Goal: Task Accomplishment & Management: Manage account settings

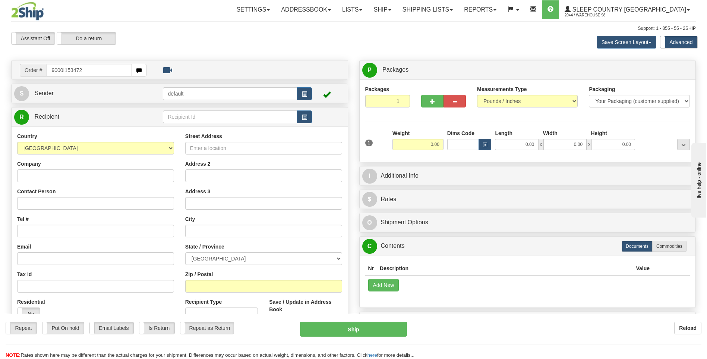
type input "9000I153472"
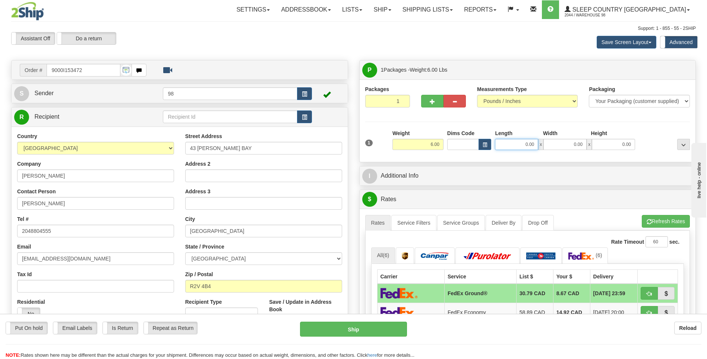
drag, startPoint x: 511, startPoint y: 142, endPoint x: 555, endPoint y: 142, distance: 44.4
click at [555, 142] on div "0.00 x 0.00 x 0.00" at bounding box center [565, 144] width 140 height 11
type input "17.00"
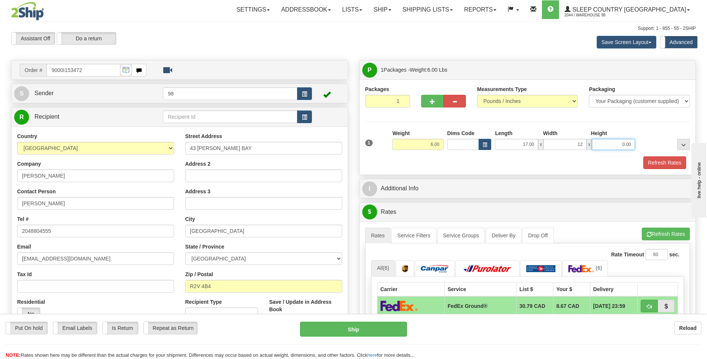
type input "12.00"
type input "6.00"
click at [654, 161] on button "Refresh Rates" at bounding box center [664, 162] width 43 height 13
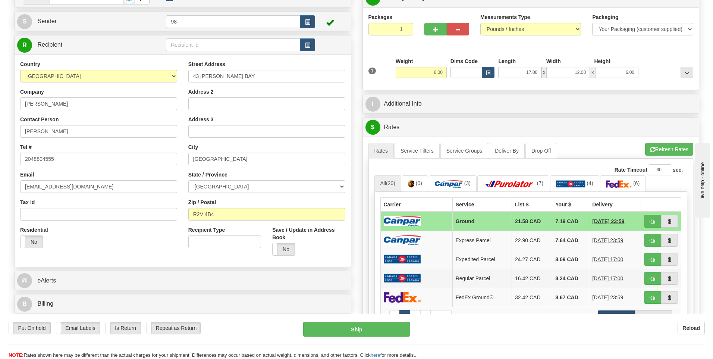
scroll to position [75, 0]
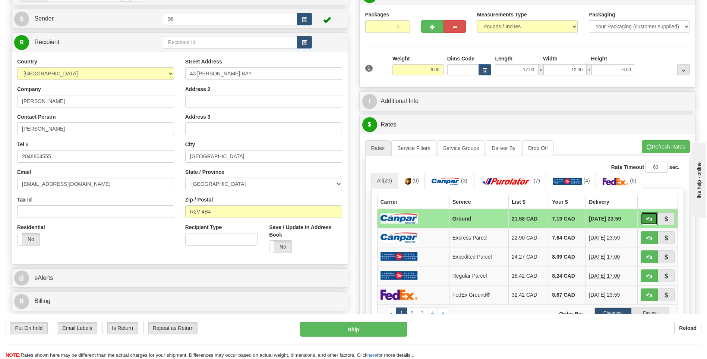
click at [648, 218] on span "button" at bounding box center [649, 219] width 5 height 5
type input "1"
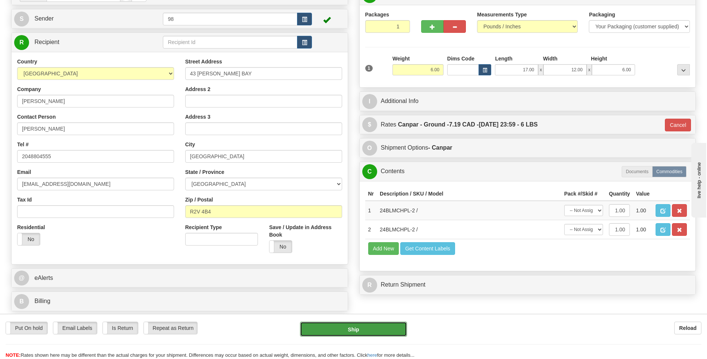
click at [372, 328] on button "Ship" at bounding box center [353, 328] width 107 height 15
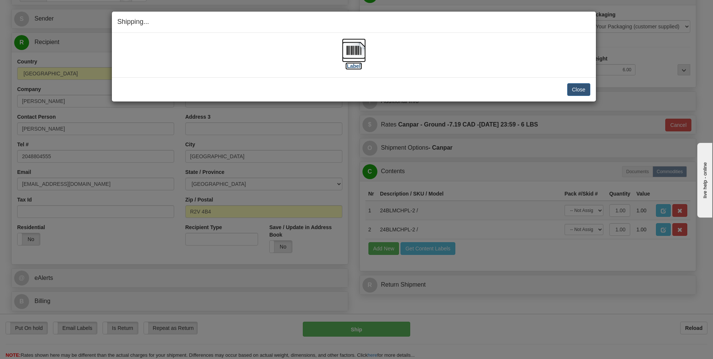
click at [360, 49] on img at bounding box center [354, 50] width 24 height 24
click at [580, 90] on button "Close" at bounding box center [578, 89] width 23 height 13
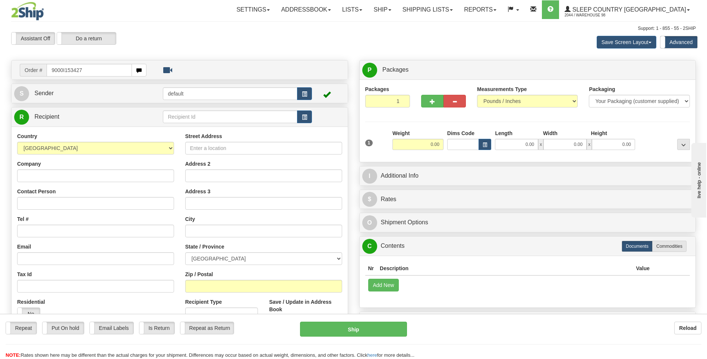
type input "9000I153427"
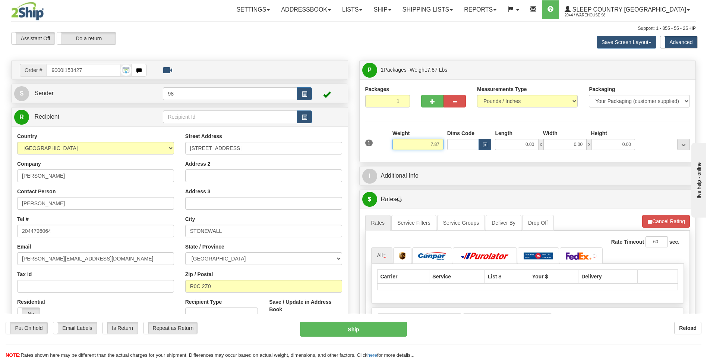
drag, startPoint x: 422, startPoint y: 142, endPoint x: 472, endPoint y: 141, distance: 50.4
click at [472, 141] on div "1 Weight 7.87 Dims Code 0.00" at bounding box center [527, 142] width 329 height 26
type input "8.00"
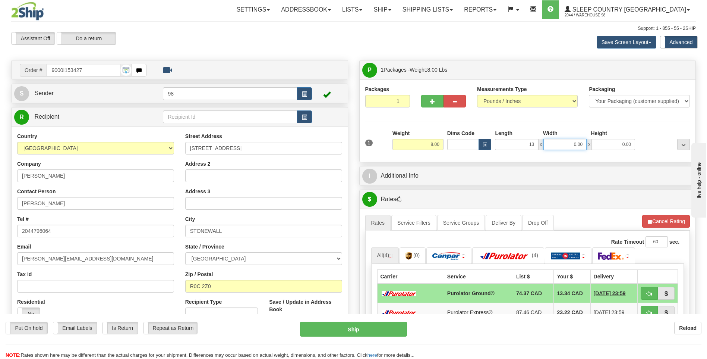
type input "13.00"
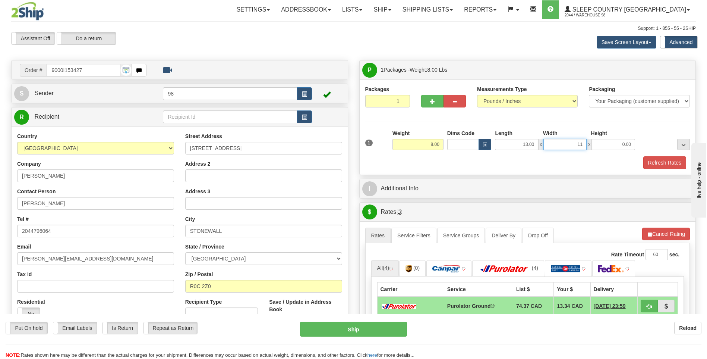
type input "11.00"
type input "15.00"
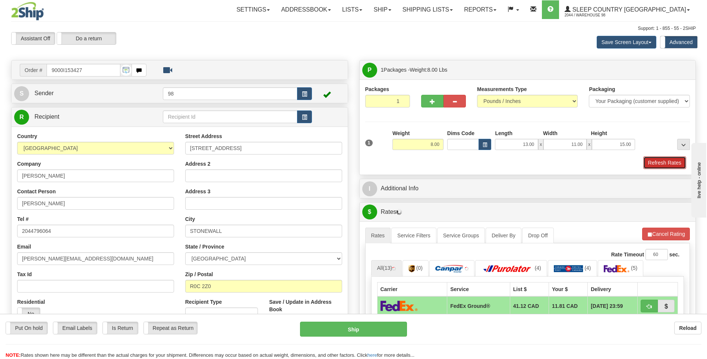
click at [658, 163] on button "Refresh Rates" at bounding box center [664, 162] width 43 height 13
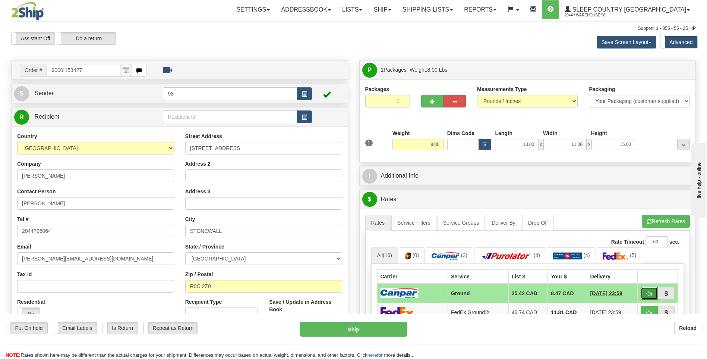
click at [651, 289] on button "button" at bounding box center [649, 293] width 17 height 13
type input "1"
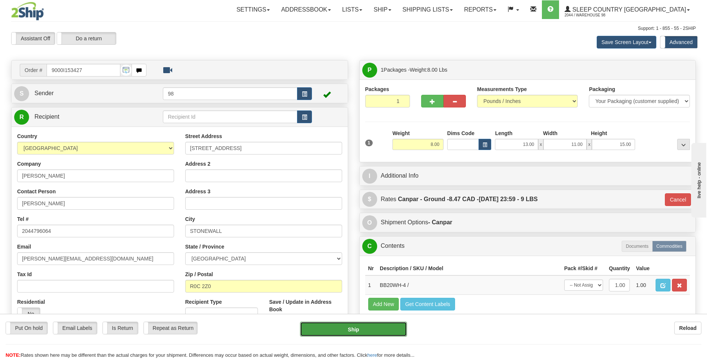
click at [359, 327] on button "Ship" at bounding box center [353, 328] width 107 height 15
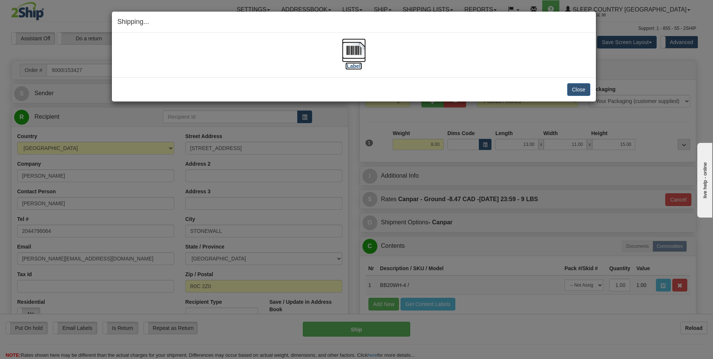
click at [352, 55] on img at bounding box center [354, 50] width 24 height 24
click at [576, 88] on button "Close" at bounding box center [578, 89] width 23 height 13
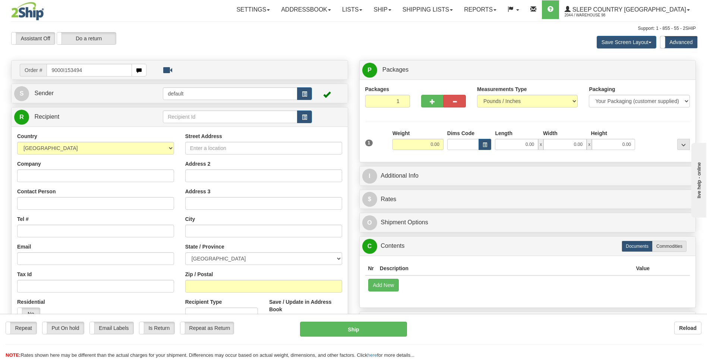
type input "9000I153494"
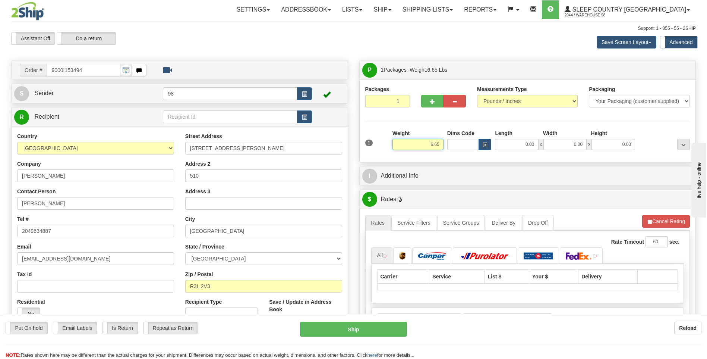
drag, startPoint x: 418, startPoint y: 145, endPoint x: 469, endPoint y: 146, distance: 50.3
click at [467, 147] on div "1 Weight 6.65 Dims Code 0.00" at bounding box center [527, 142] width 329 height 26
type input "7.00"
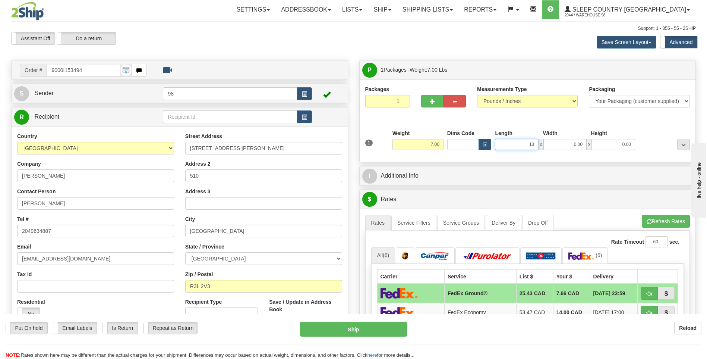
type input "13.00"
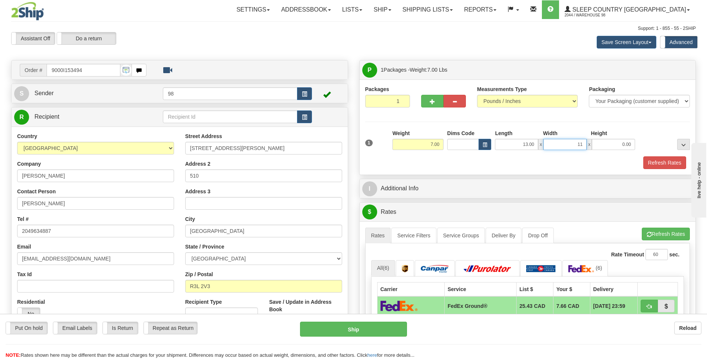
type input "11.00"
type input "4.00"
click at [665, 162] on button "Refresh Rates" at bounding box center [664, 162] width 43 height 13
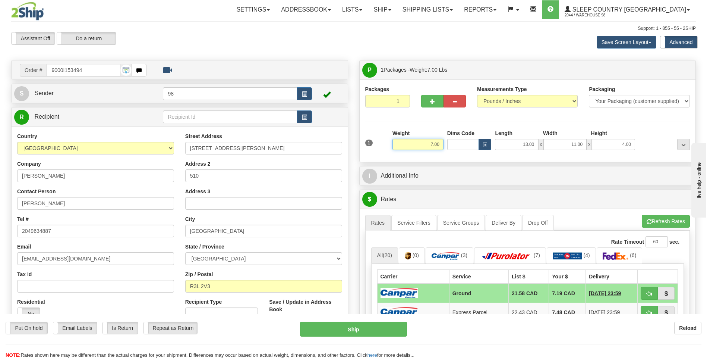
drag, startPoint x: 418, startPoint y: 144, endPoint x: 457, endPoint y: 143, distance: 39.1
click at [457, 143] on div "1 Weight 7.00 Dims Code x x" at bounding box center [527, 142] width 329 height 26
type input "8.00"
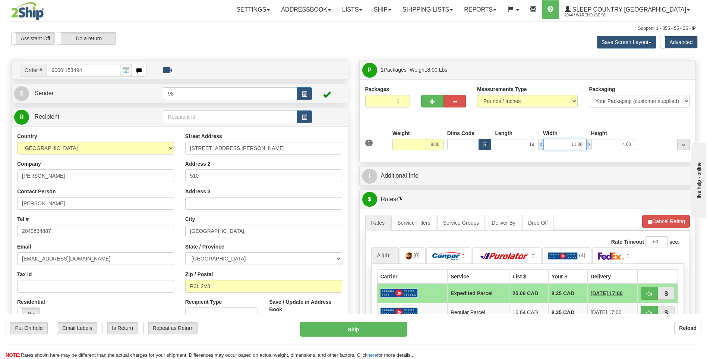
type input "19.00"
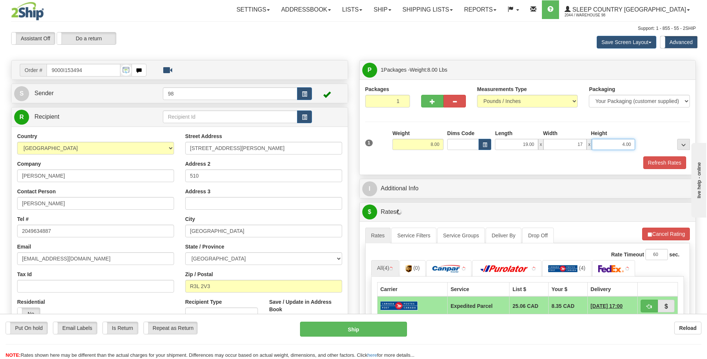
type input "17.00"
type input "8.00"
click at [659, 161] on button "Refresh Rates" at bounding box center [664, 162] width 43 height 13
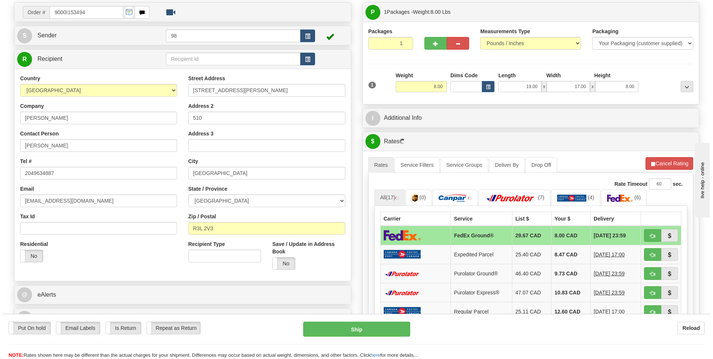
scroll to position [75, 0]
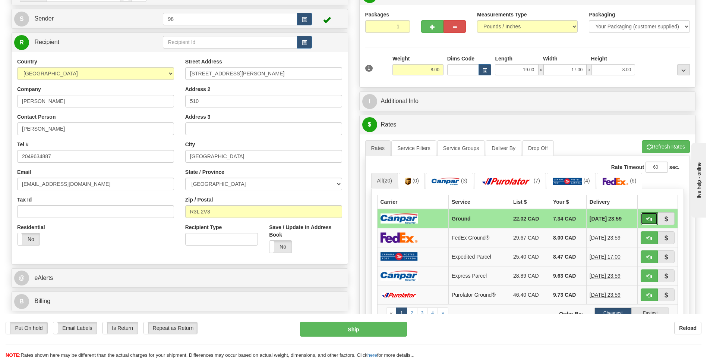
click at [648, 218] on span "button" at bounding box center [649, 219] width 5 height 5
type input "1"
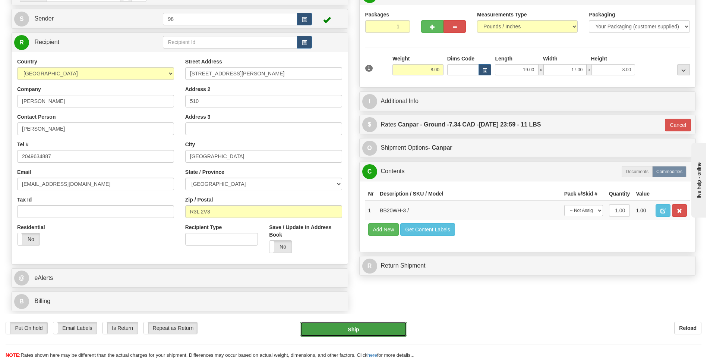
click at [358, 325] on button "Ship" at bounding box center [353, 328] width 107 height 15
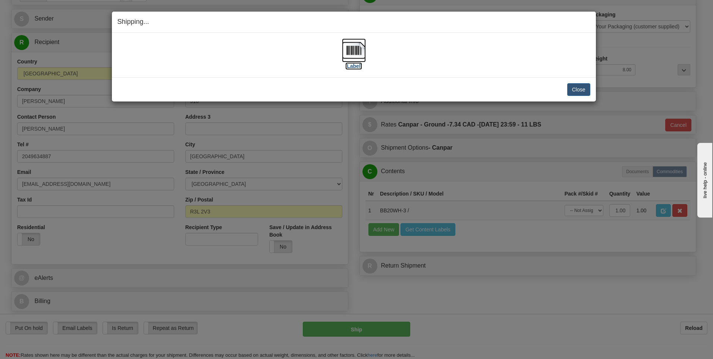
click at [355, 50] on img at bounding box center [354, 50] width 24 height 24
click at [579, 89] on button "Close" at bounding box center [578, 89] width 23 height 13
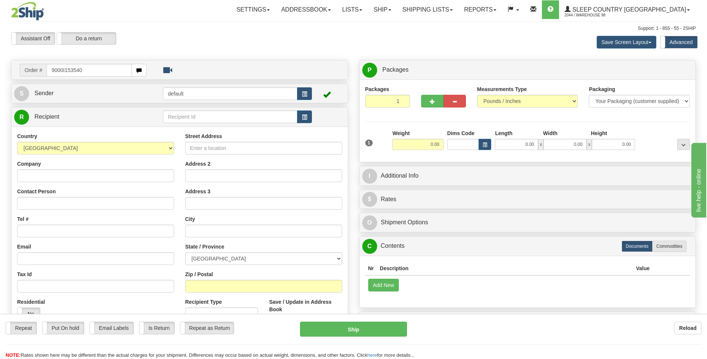
type input "9000I153540"
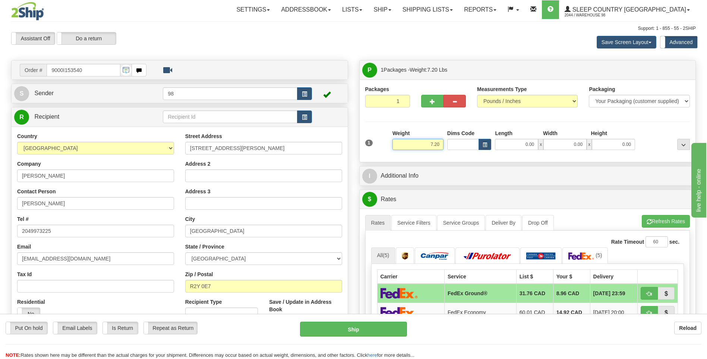
drag, startPoint x: 418, startPoint y: 143, endPoint x: 457, endPoint y: 143, distance: 38.8
click at [457, 143] on div "1 Weight 7.20 Dims Code 0.00" at bounding box center [527, 142] width 329 height 26
type input "8.00"
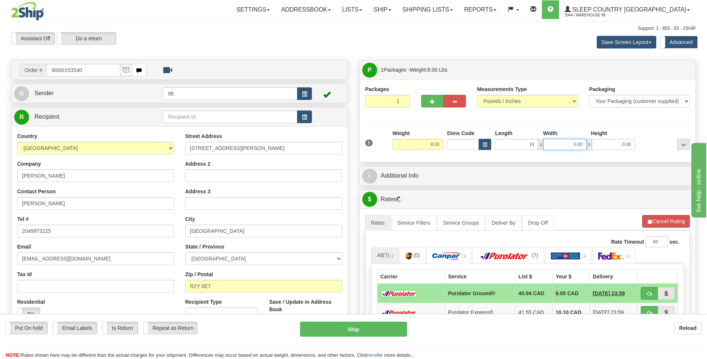
type input "19.00"
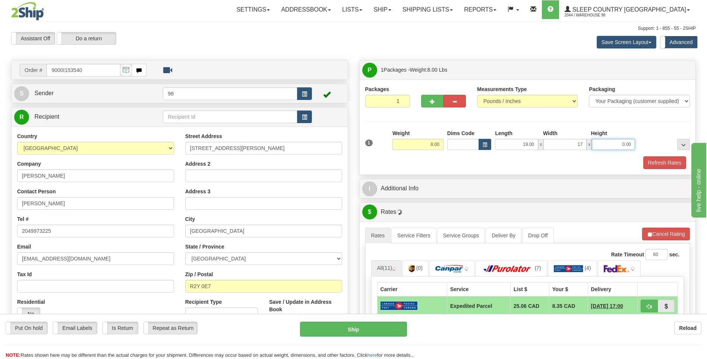
type input "17.00"
type input "8.00"
click at [657, 163] on button "Refresh Rates" at bounding box center [664, 162] width 43 height 13
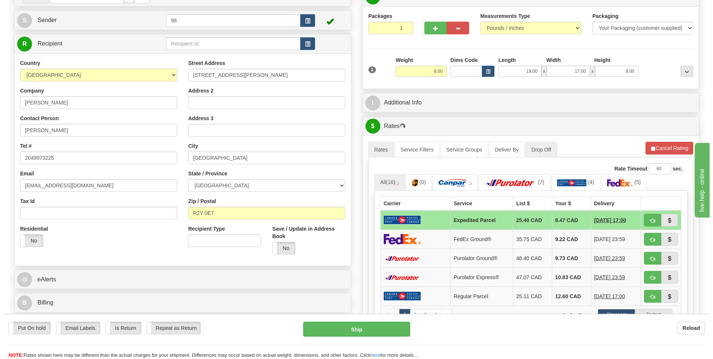
scroll to position [75, 0]
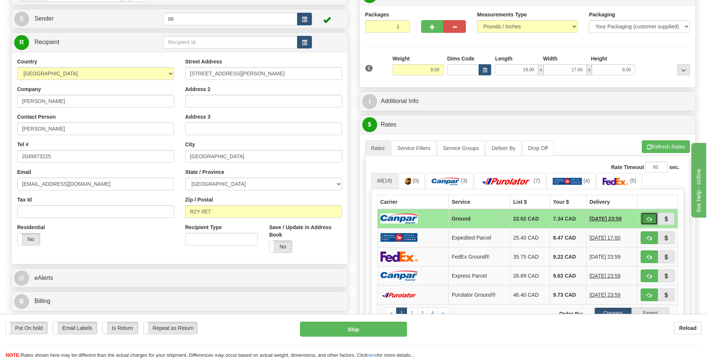
click at [647, 215] on button "button" at bounding box center [649, 218] width 17 height 13
type input "1"
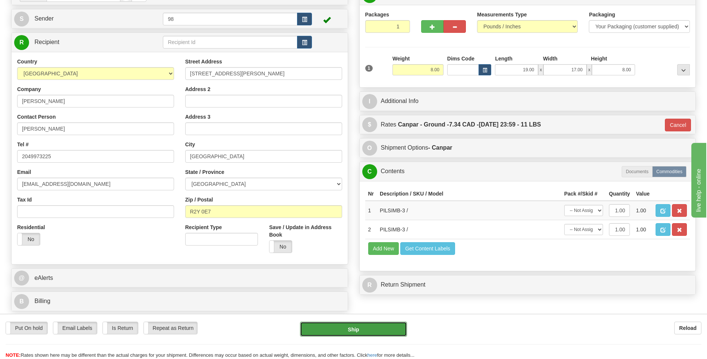
click at [370, 328] on button "Ship" at bounding box center [353, 328] width 107 height 15
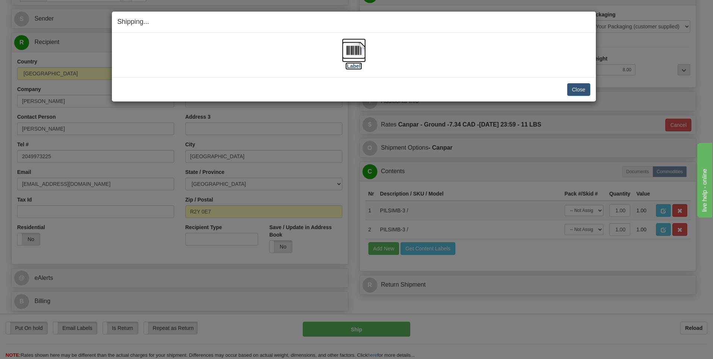
click at [358, 55] on img at bounding box center [354, 50] width 24 height 24
click at [577, 90] on button "Close" at bounding box center [578, 89] width 23 height 13
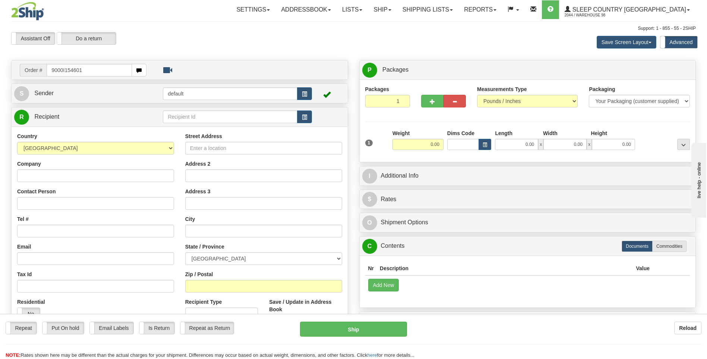
type input "9000I154601"
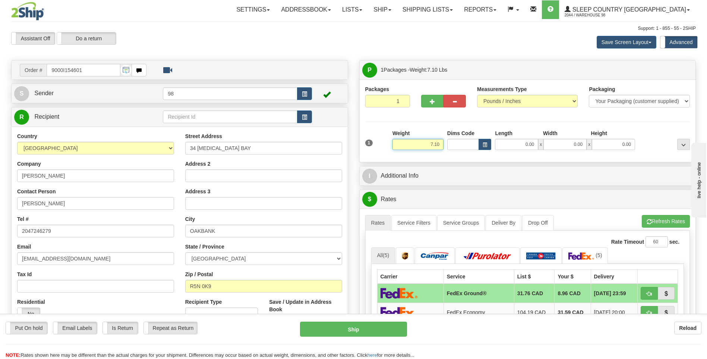
drag, startPoint x: 405, startPoint y: 145, endPoint x: 462, endPoint y: 145, distance: 56.7
click at [462, 145] on div "1 Weight 7.10 Dims Code 0.00" at bounding box center [527, 142] width 329 height 26
type input "8.00"
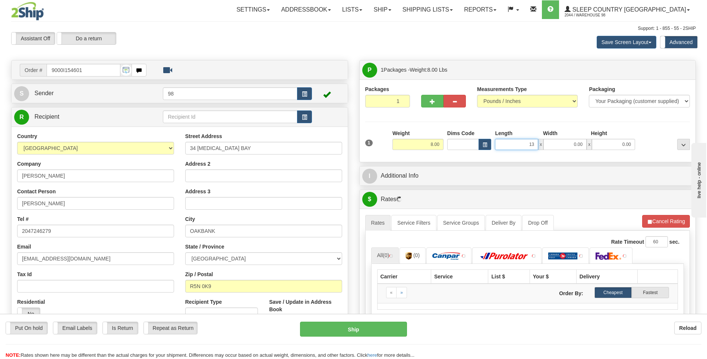
type input "13.00"
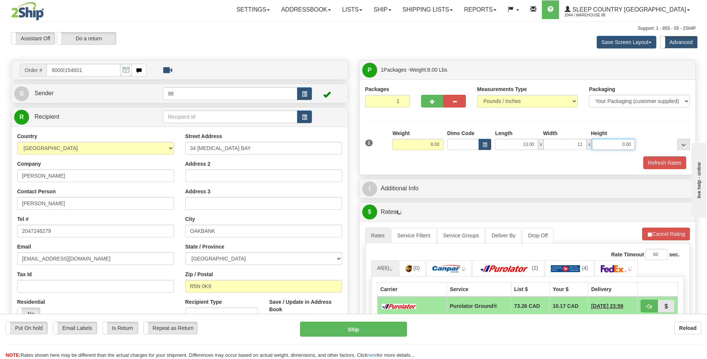
type input "11.00"
type input "4.00"
click at [674, 162] on button "Refresh Rates" at bounding box center [664, 162] width 43 height 13
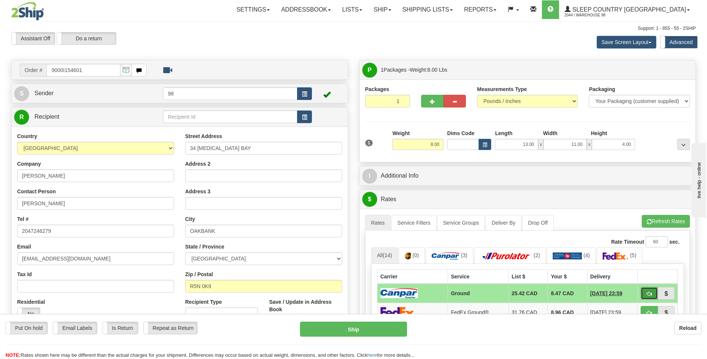
click at [651, 292] on span "button" at bounding box center [649, 293] width 5 height 5
type input "1"
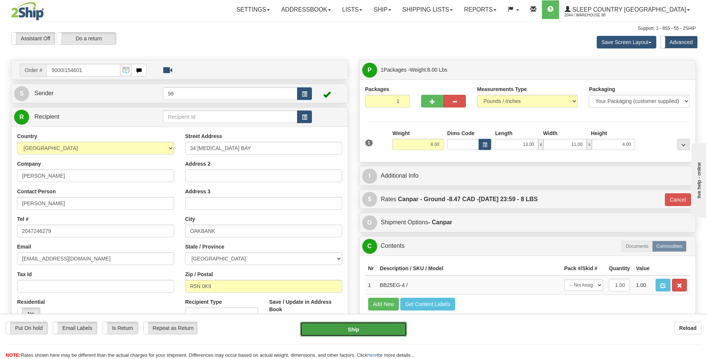
click at [378, 328] on button "Ship" at bounding box center [353, 328] width 107 height 15
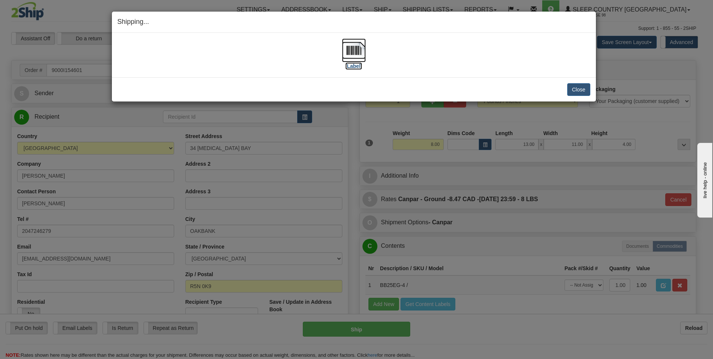
click at [353, 49] on img at bounding box center [354, 50] width 24 height 24
click at [575, 92] on button "Close" at bounding box center [578, 89] width 23 height 13
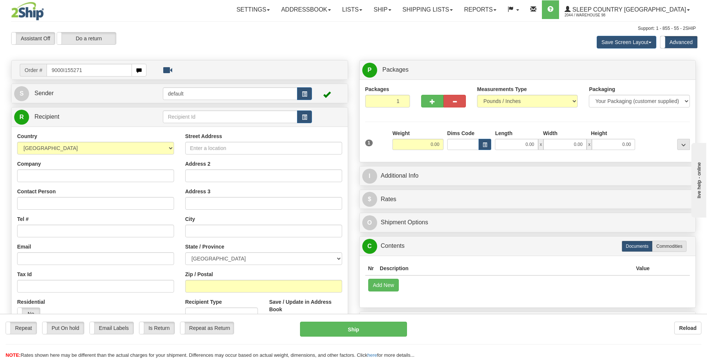
type input "9000I155271"
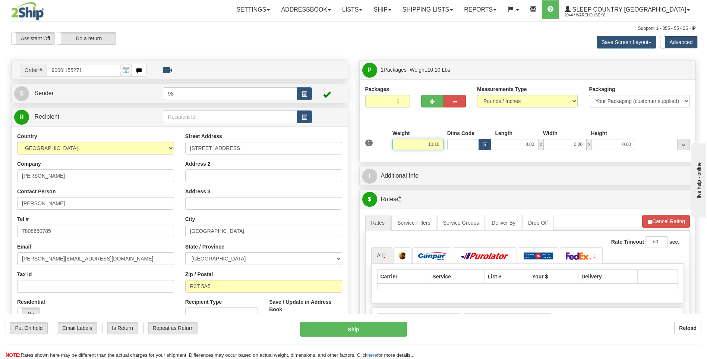
drag, startPoint x: 429, startPoint y: 143, endPoint x: 462, endPoint y: 145, distance: 32.1
click at [462, 145] on div "1 Weight 10.10 Dims Code x x" at bounding box center [527, 142] width 329 height 26
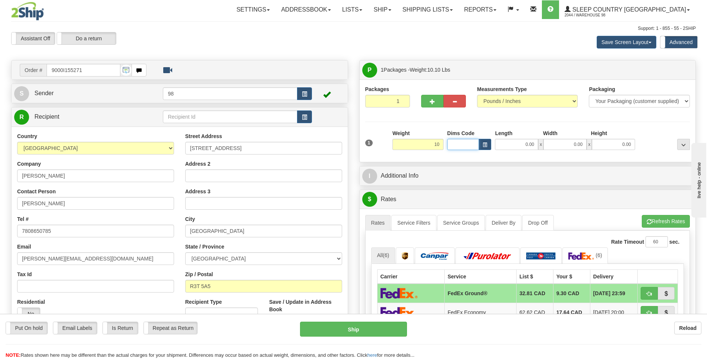
type input "10.00"
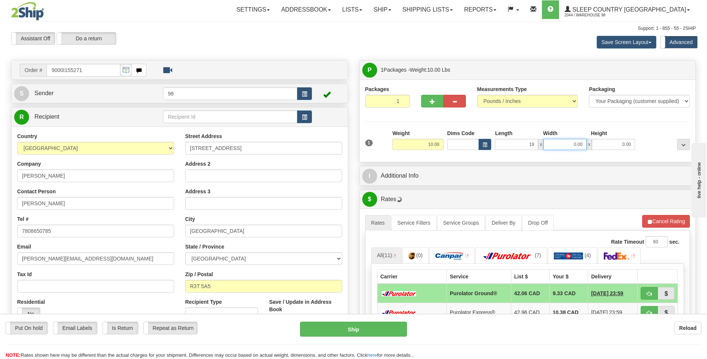
type input "19.00"
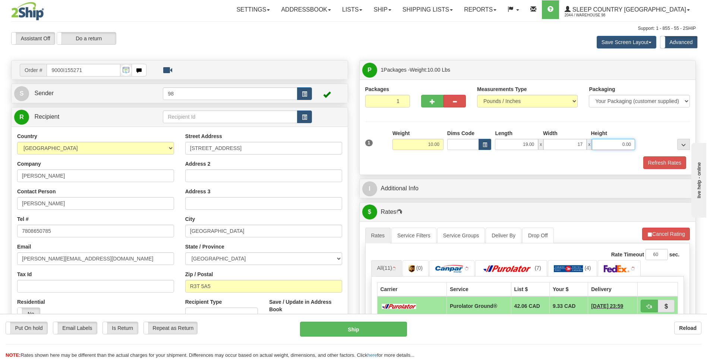
type input "17.00"
type input "8.00"
click at [666, 163] on button "Refresh Rates" at bounding box center [664, 162] width 43 height 13
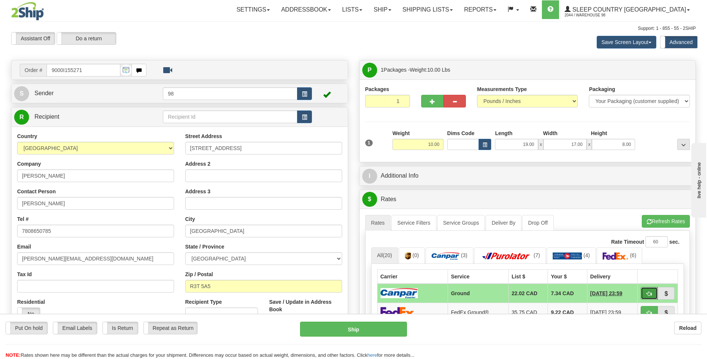
click at [651, 290] on button "button" at bounding box center [649, 293] width 17 height 13
type input "1"
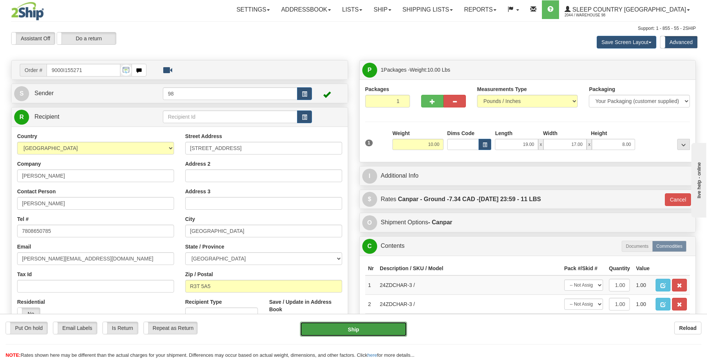
click at [376, 327] on button "Ship" at bounding box center [353, 328] width 107 height 15
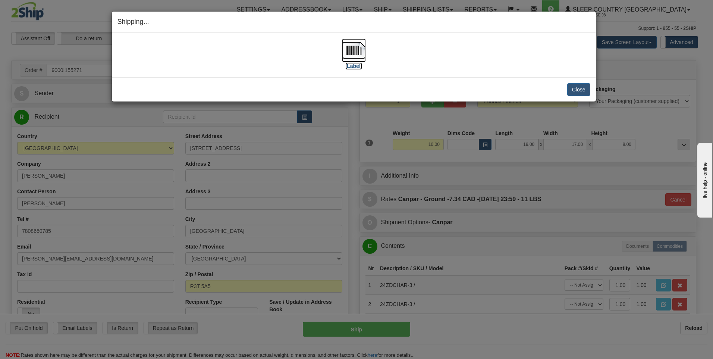
click at [355, 52] on img at bounding box center [354, 50] width 24 height 24
click at [577, 91] on button "Close" at bounding box center [578, 89] width 23 height 13
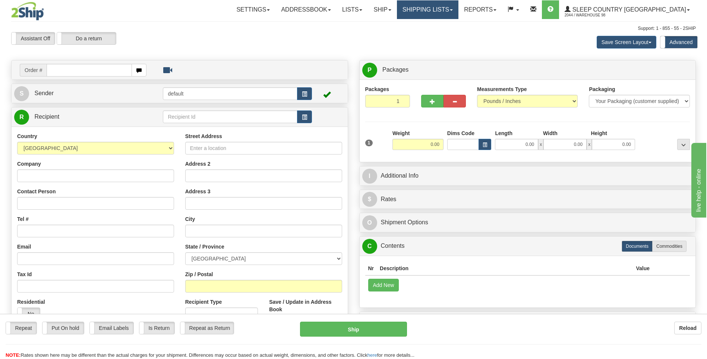
click at [459, 11] on link "Shipping lists" at bounding box center [428, 9] width 62 height 19
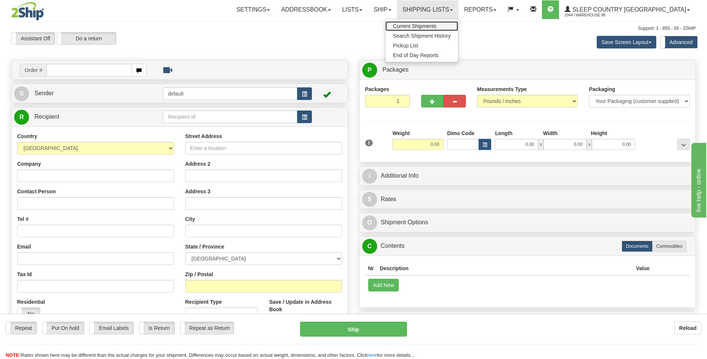
click at [437, 25] on span "Current Shipments" at bounding box center [415, 26] width 44 height 6
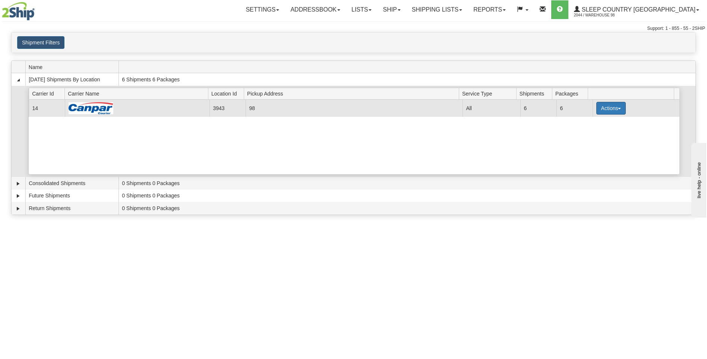
click at [618, 108] on span "button" at bounding box center [619, 108] width 3 height 1
click at [583, 133] on span "Close" at bounding box center [581, 131] width 17 height 5
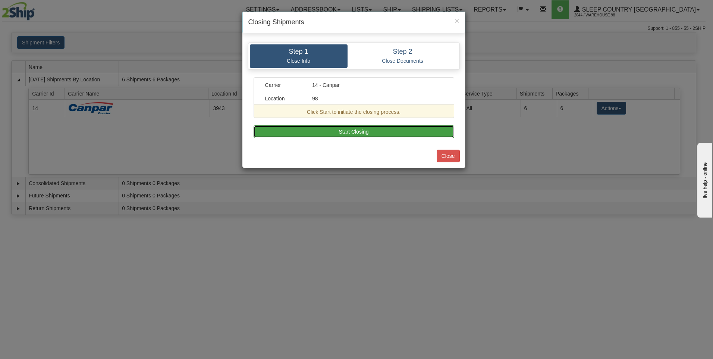
click at [334, 132] on button "Start Closing" at bounding box center [354, 131] width 201 height 13
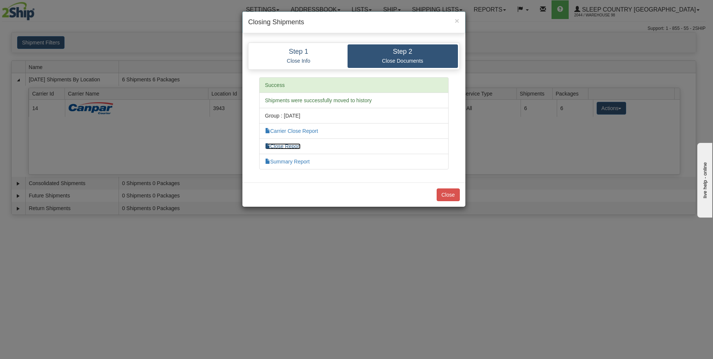
click at [300, 145] on link "Close Report" at bounding box center [283, 146] width 36 height 6
click at [446, 195] on button "Close" at bounding box center [448, 194] width 23 height 13
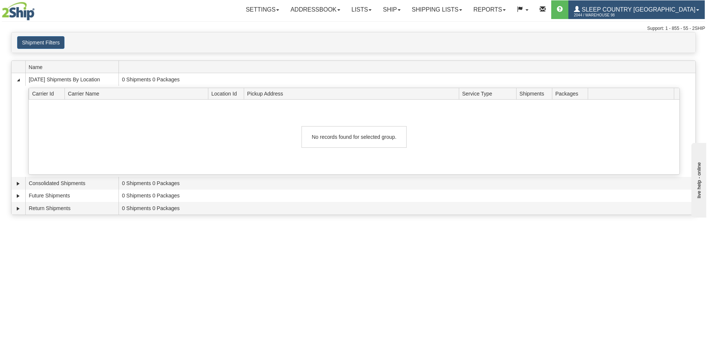
click at [631, 10] on span "Sleep Country [GEOGRAPHIC_DATA]" at bounding box center [638, 9] width 116 height 6
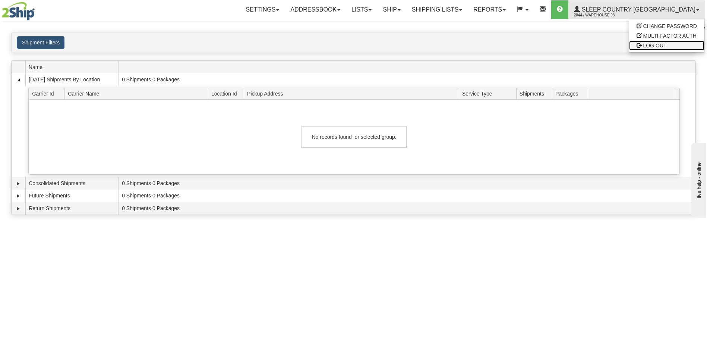
click at [648, 45] on span "LOG OUT" at bounding box center [654, 45] width 23 height 6
